Goal: Task Accomplishment & Management: Use online tool/utility

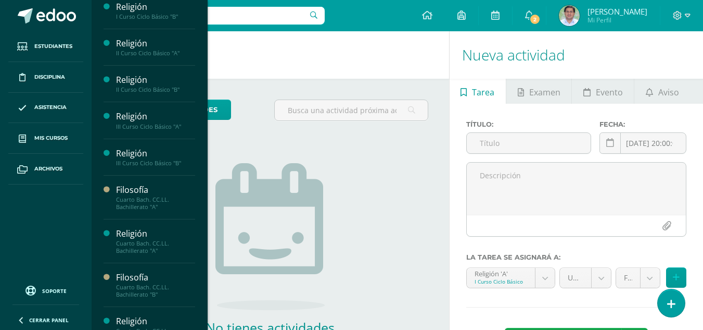
scroll to position [45, 0]
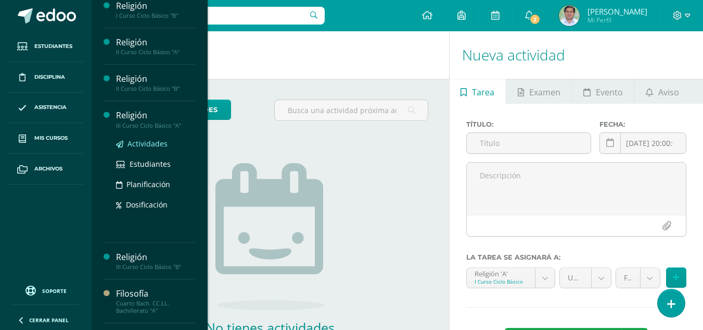
click at [149, 142] on span "Actividades" at bounding box center [148, 143] width 40 height 10
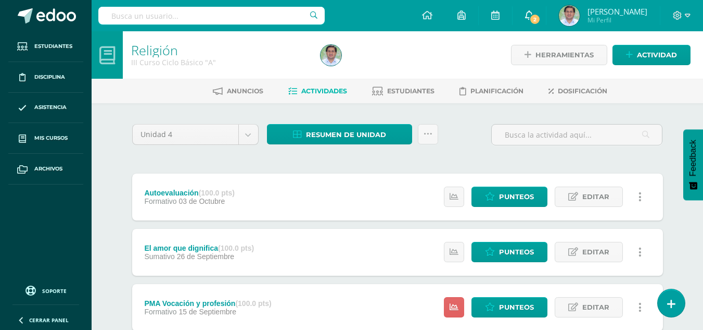
click at [541, 22] on span "2" at bounding box center [534, 19] width 11 height 11
click at [405, 159] on div "Unidad 4 Unidad 1 Unidad 2 Unidad 3 Unidad 4 Resumen de unidad Descargar como H…" at bounding box center [397, 334] width 539 height 421
click at [502, 194] on span "Punteos" at bounding box center [516, 196] width 35 height 19
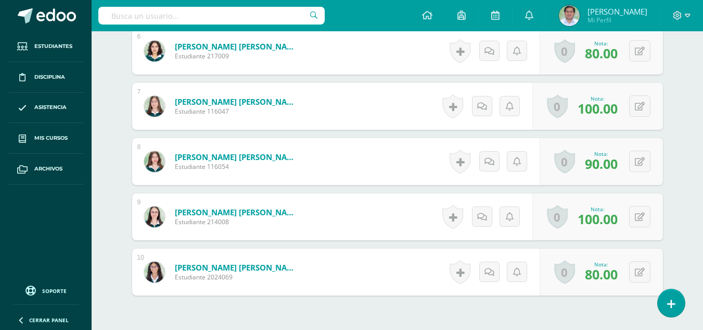
scroll to position [615, 0]
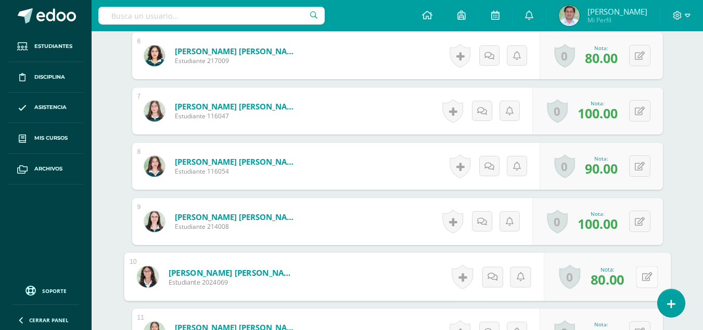
click at [640, 274] on button at bounding box center [647, 276] width 22 height 22
type input "90"
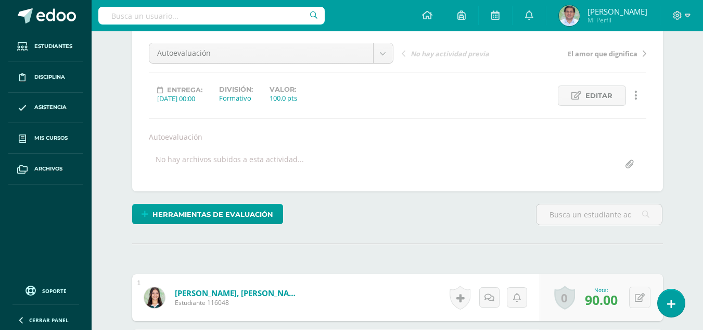
scroll to position [63, 0]
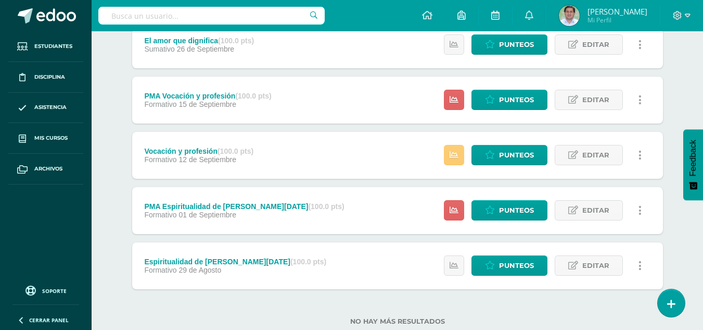
scroll to position [208, 0]
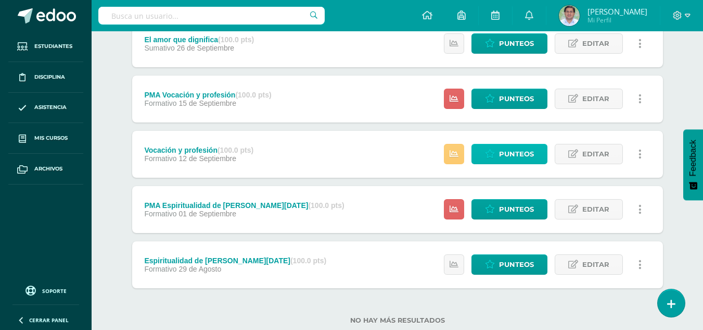
click at [503, 155] on span "Punteos" at bounding box center [516, 153] width 35 height 19
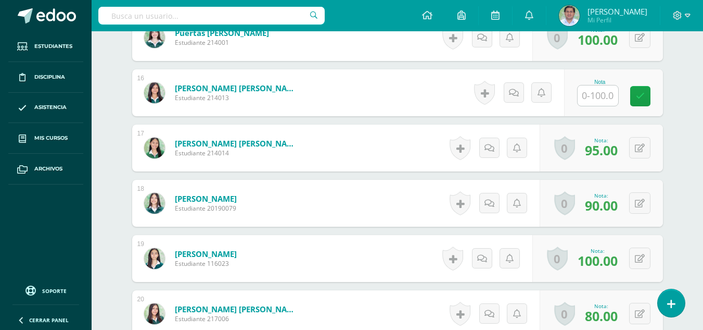
scroll to position [1131, 0]
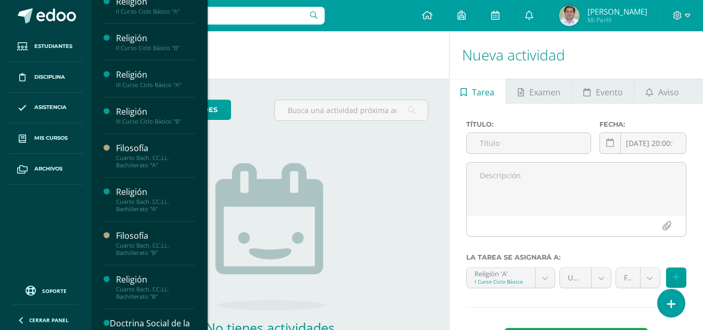
scroll to position [128, 0]
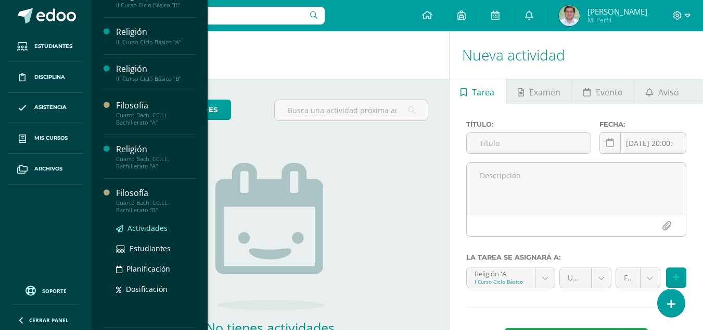
click at [159, 226] on span "Actividades" at bounding box center [148, 228] width 40 height 10
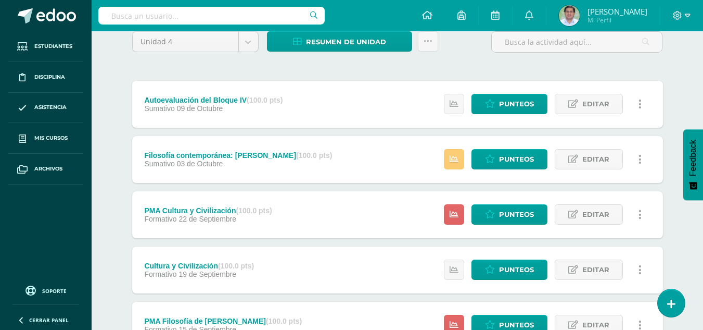
scroll to position [91, 0]
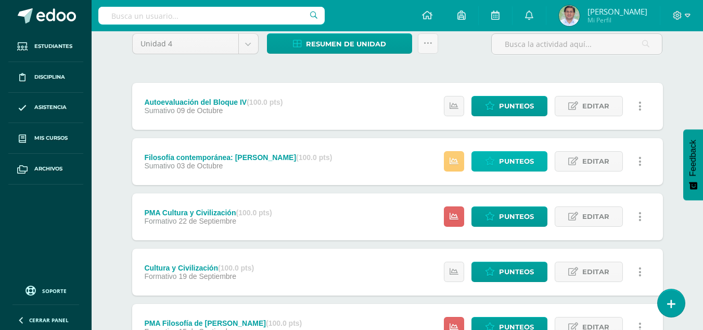
click at [516, 159] on span "Punteos" at bounding box center [516, 160] width 35 height 19
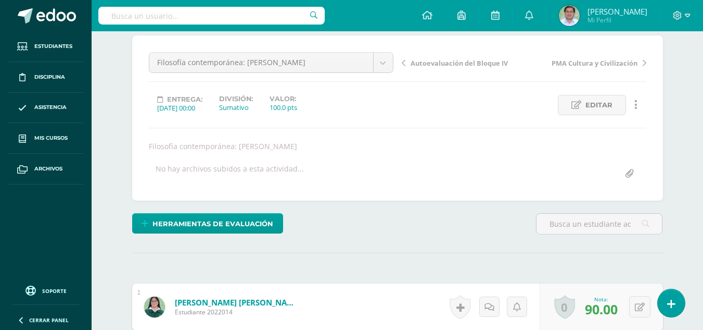
scroll to position [174, 0]
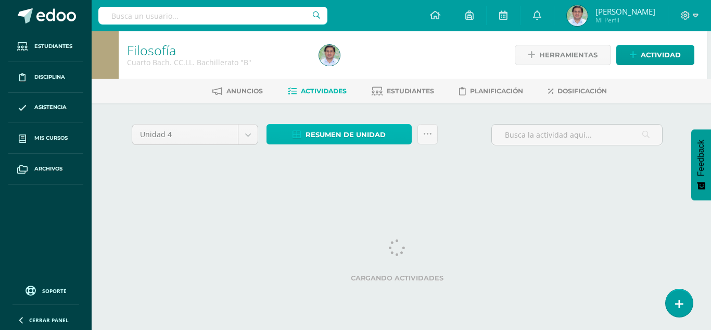
click at [350, 137] on span "Resumen de unidad" at bounding box center [346, 134] width 80 height 19
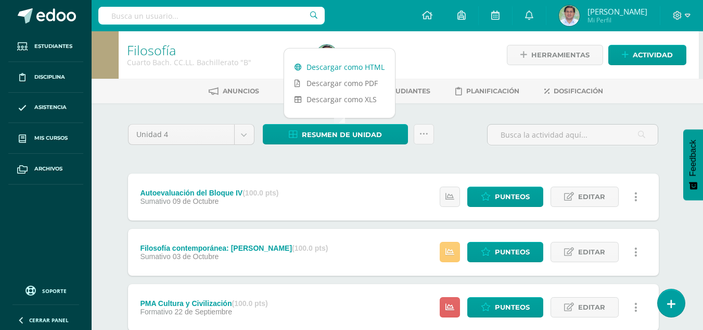
click at [371, 71] on link "Descargar como HTML" at bounding box center [339, 67] width 111 height 16
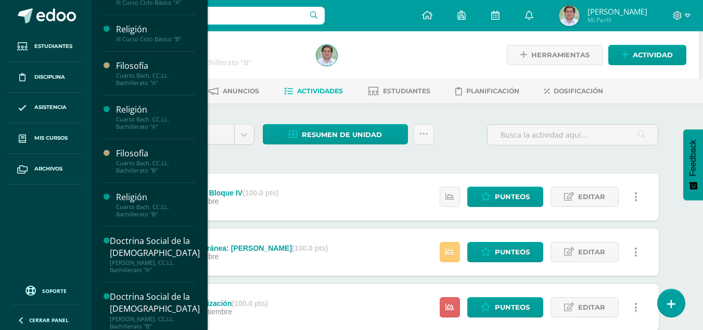
scroll to position [169, 0]
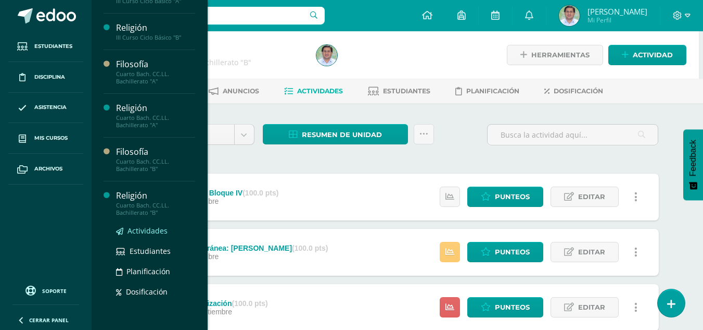
click at [153, 231] on span "Actividades" at bounding box center [148, 230] width 40 height 10
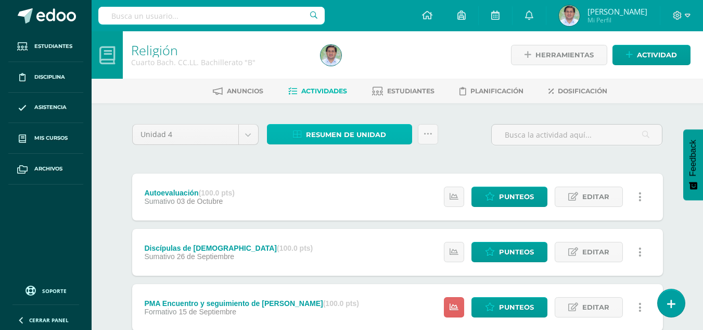
click at [343, 129] on span "Resumen de unidad" at bounding box center [346, 134] width 80 height 19
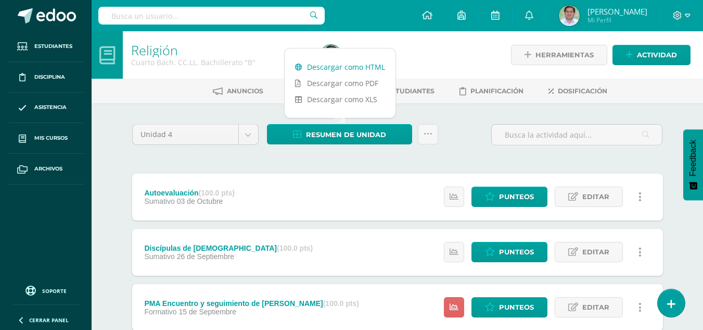
click at [343, 64] on link "Descargar como HTML" at bounding box center [340, 67] width 111 height 16
